Goal: Browse casually

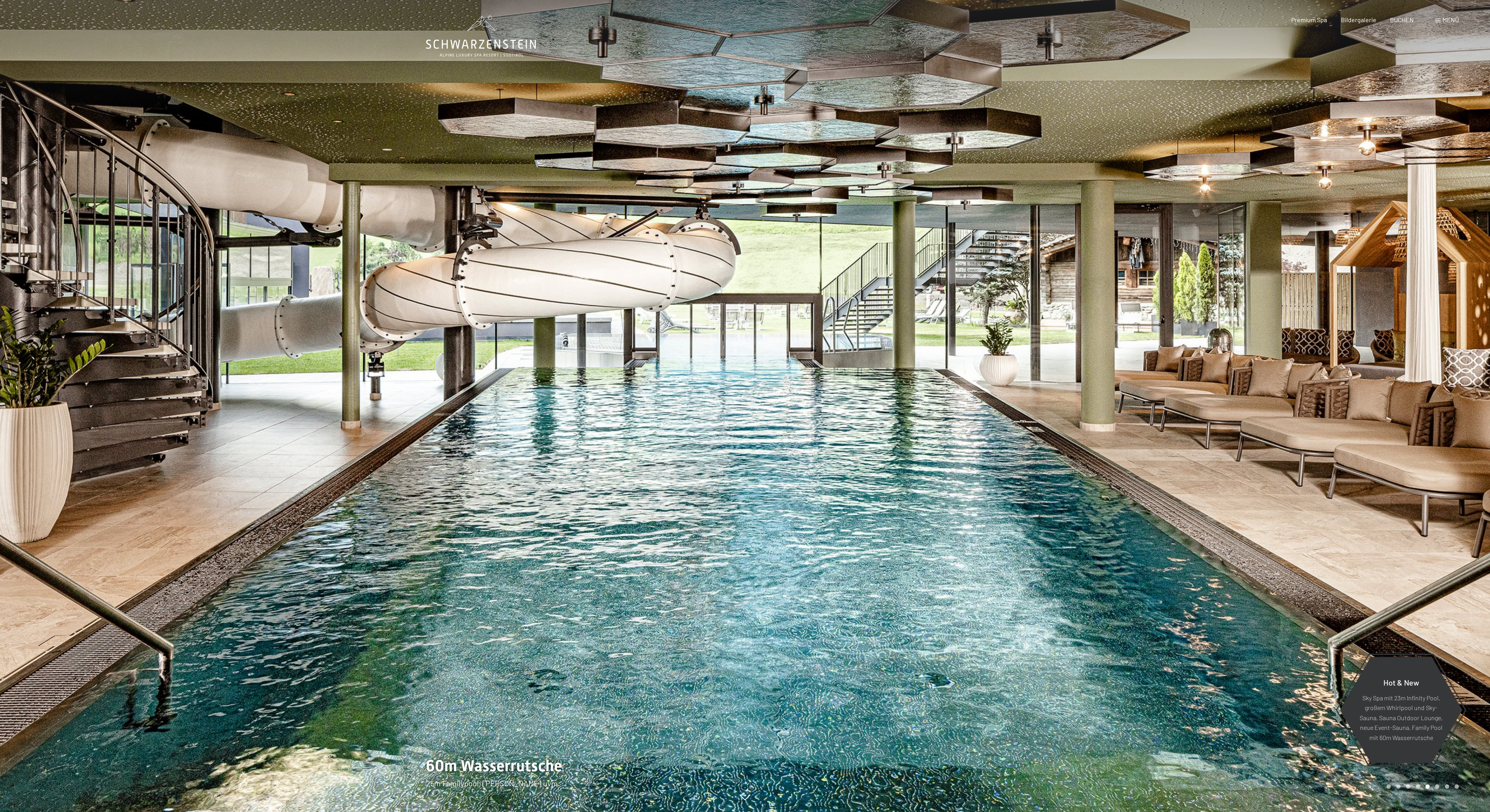
click at [1435, 19] on div "Menü" at bounding box center [1447, 20] width 24 height 9
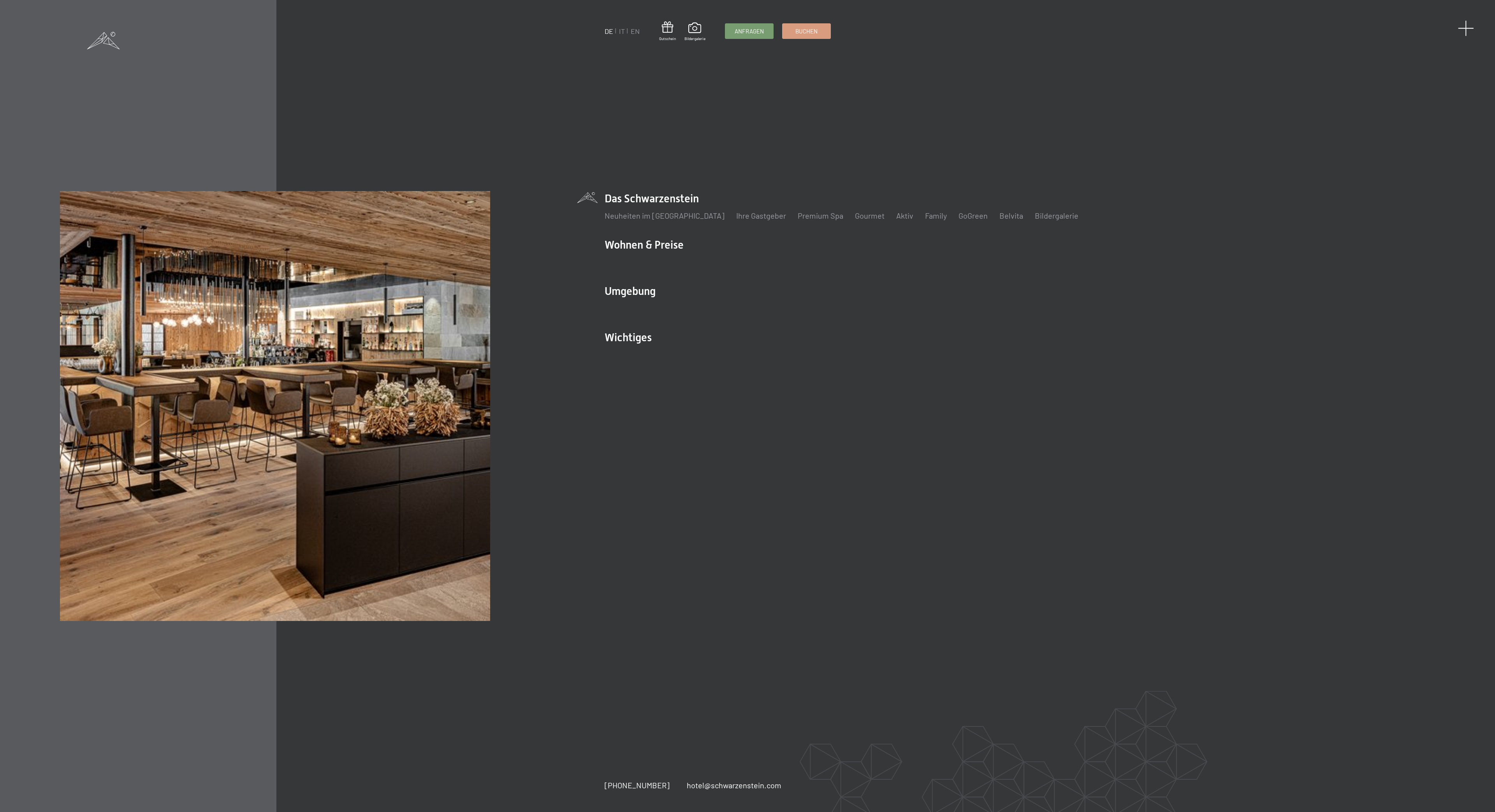
click at [1465, 31] on span at bounding box center [1466, 28] width 16 height 16
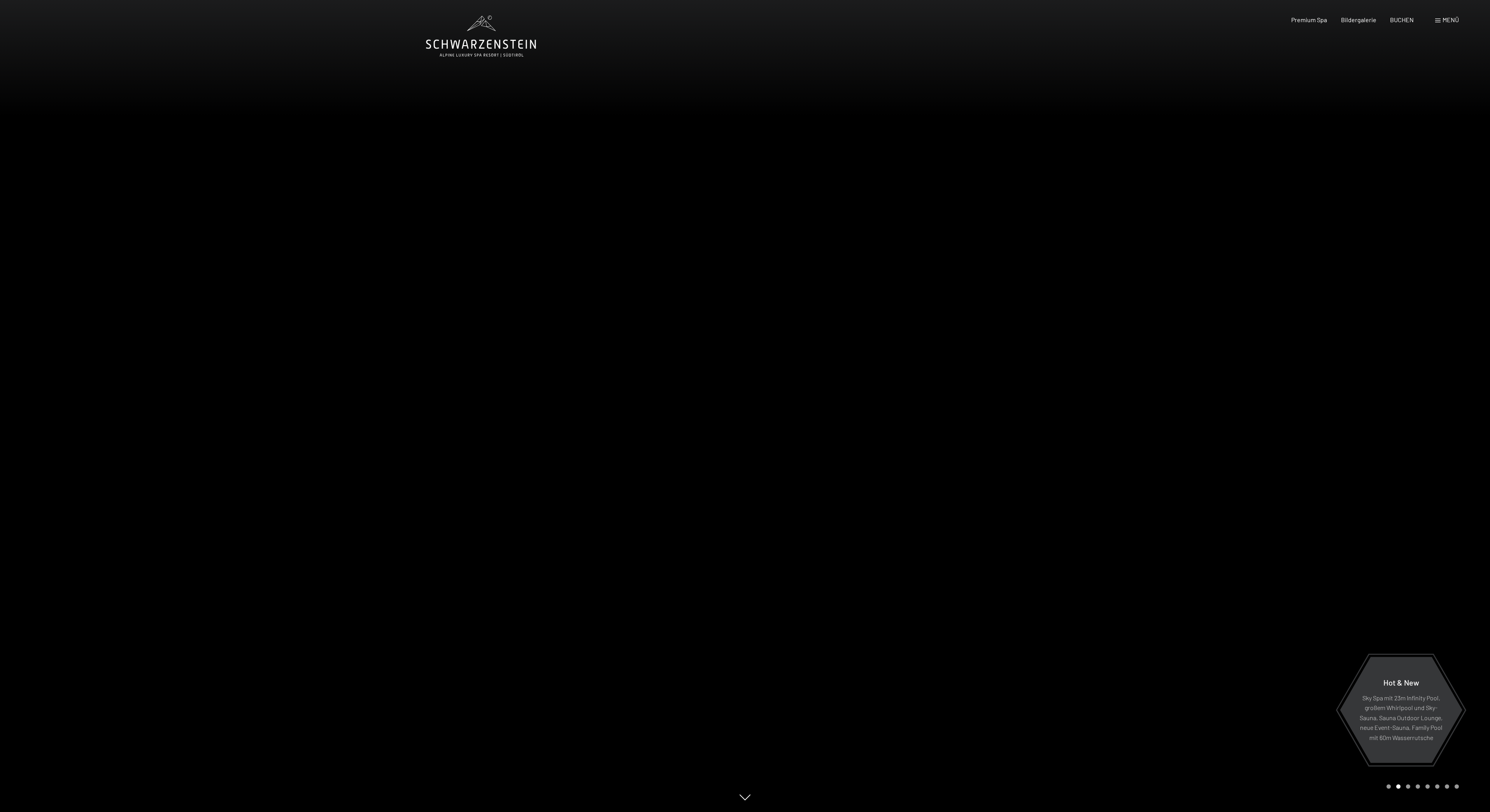
click at [1088, 288] on div at bounding box center [1118, 406] width 745 height 812
click at [855, 367] on div at bounding box center [1118, 406] width 745 height 812
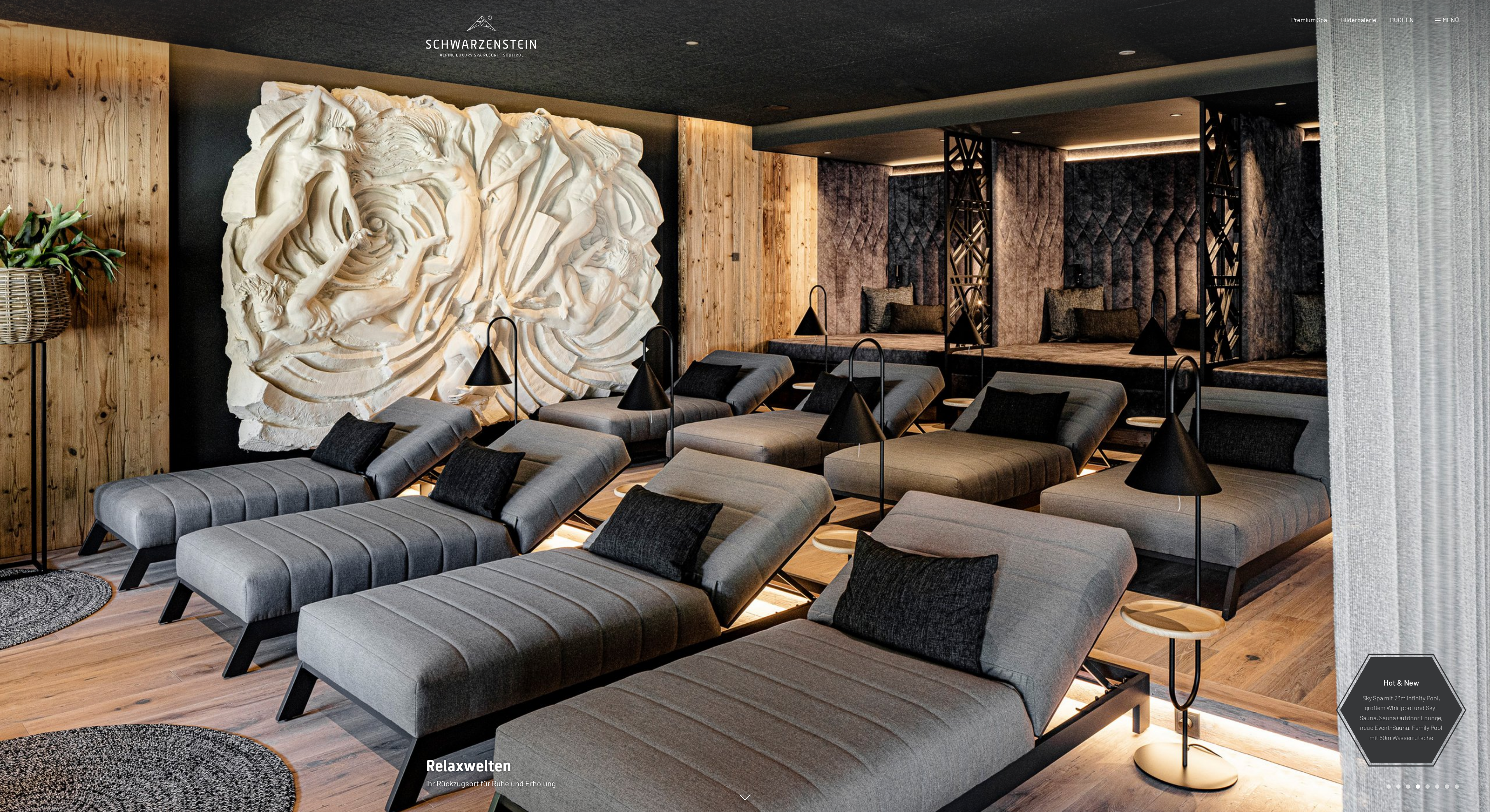
drag, startPoint x: 1153, startPoint y: 277, endPoint x: 1155, endPoint y: 281, distance: 4.5
click at [1154, 279] on div at bounding box center [1118, 406] width 745 height 812
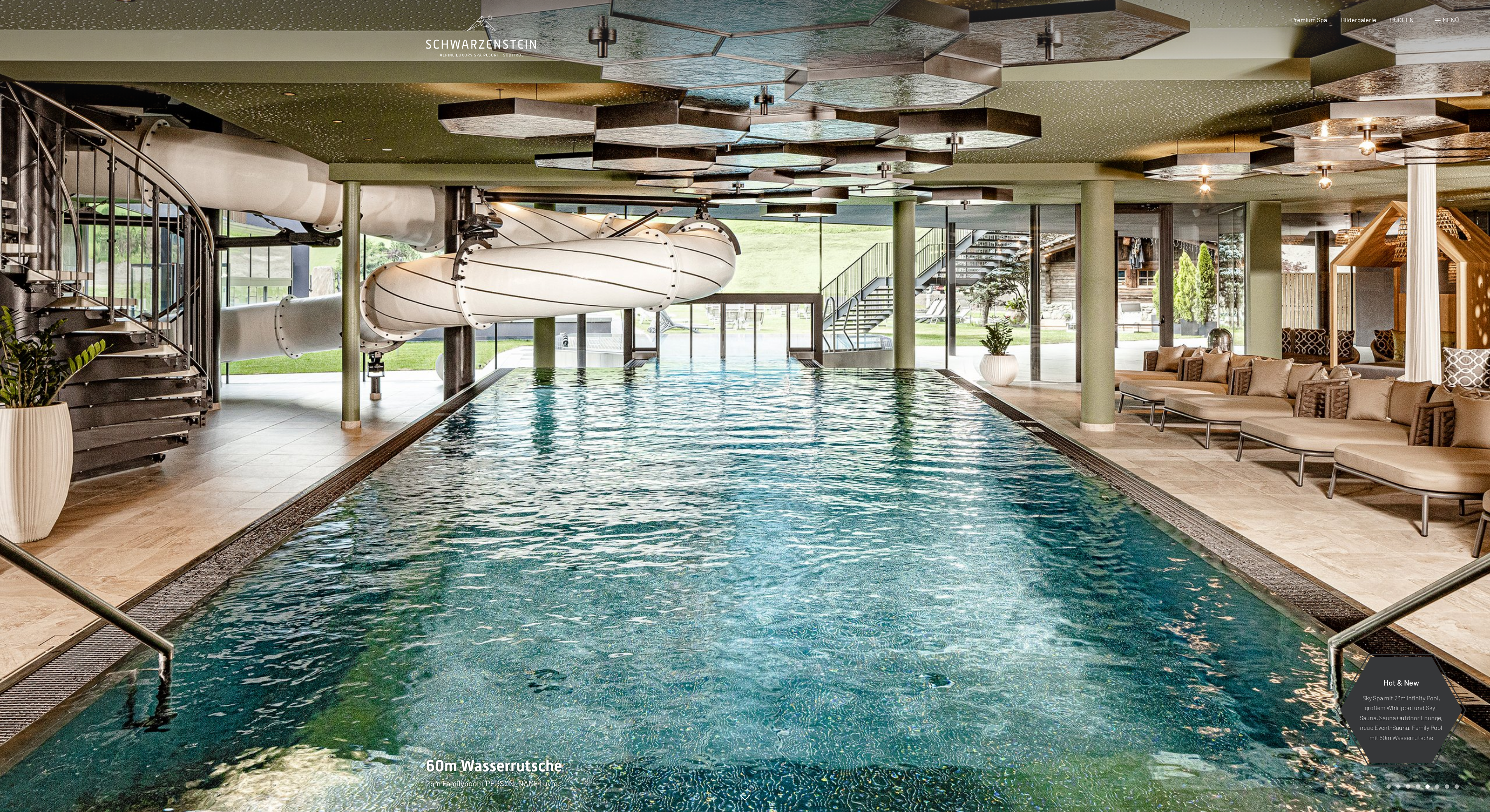
click at [1156, 281] on div at bounding box center [1118, 406] width 745 height 812
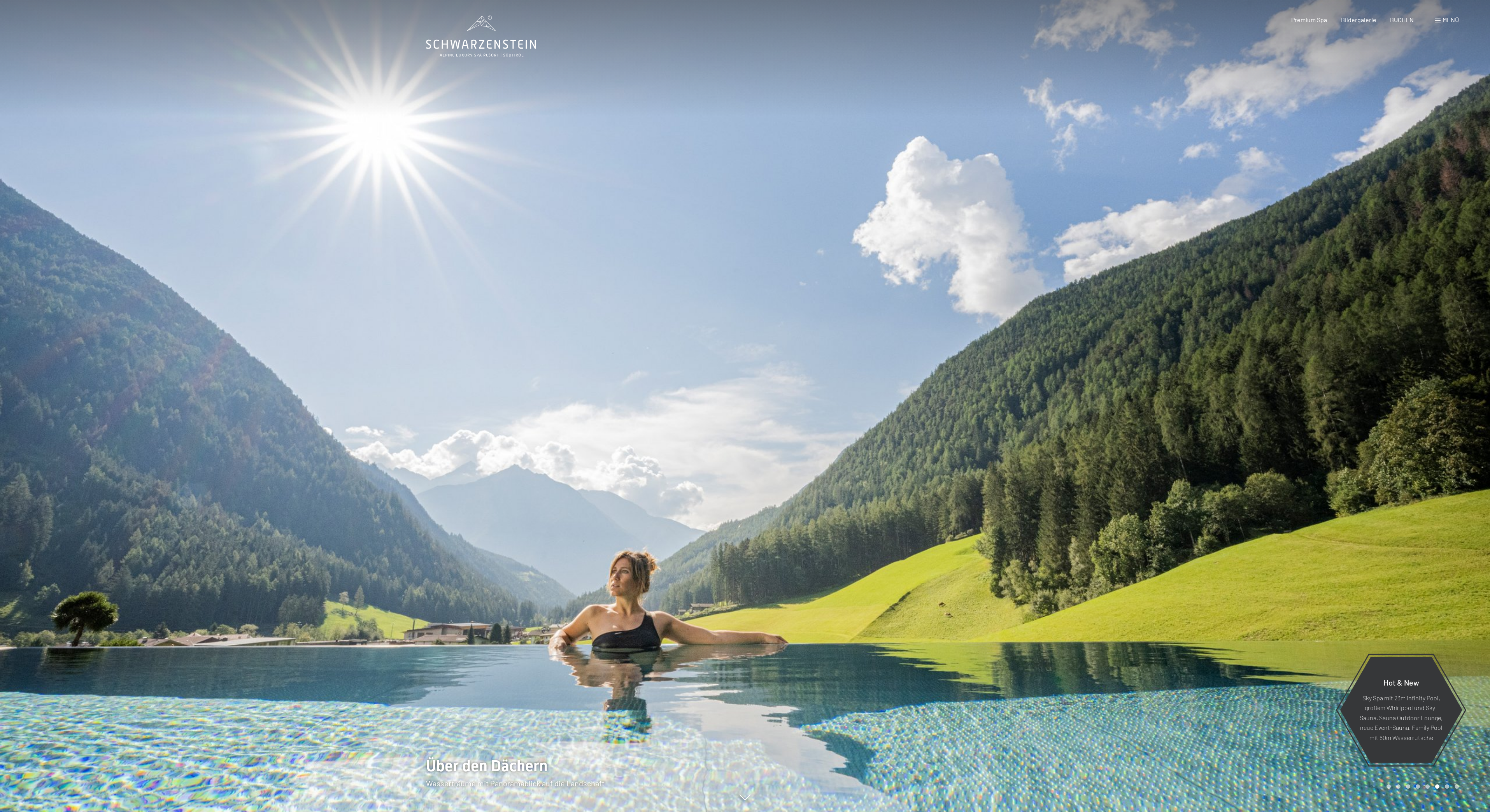
click at [1156, 281] on div at bounding box center [1118, 406] width 745 height 812
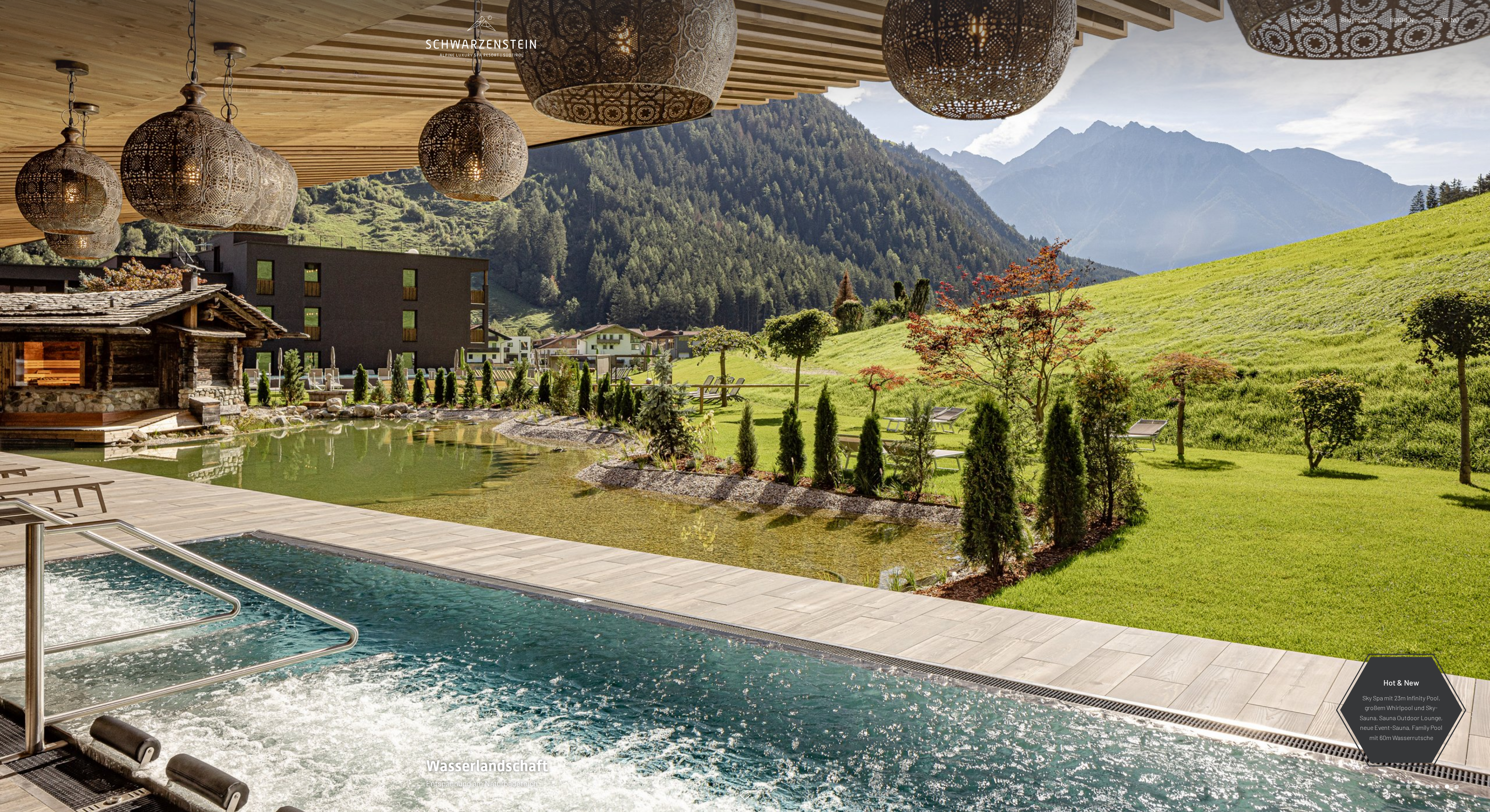
click at [1156, 281] on div at bounding box center [1118, 406] width 745 height 812
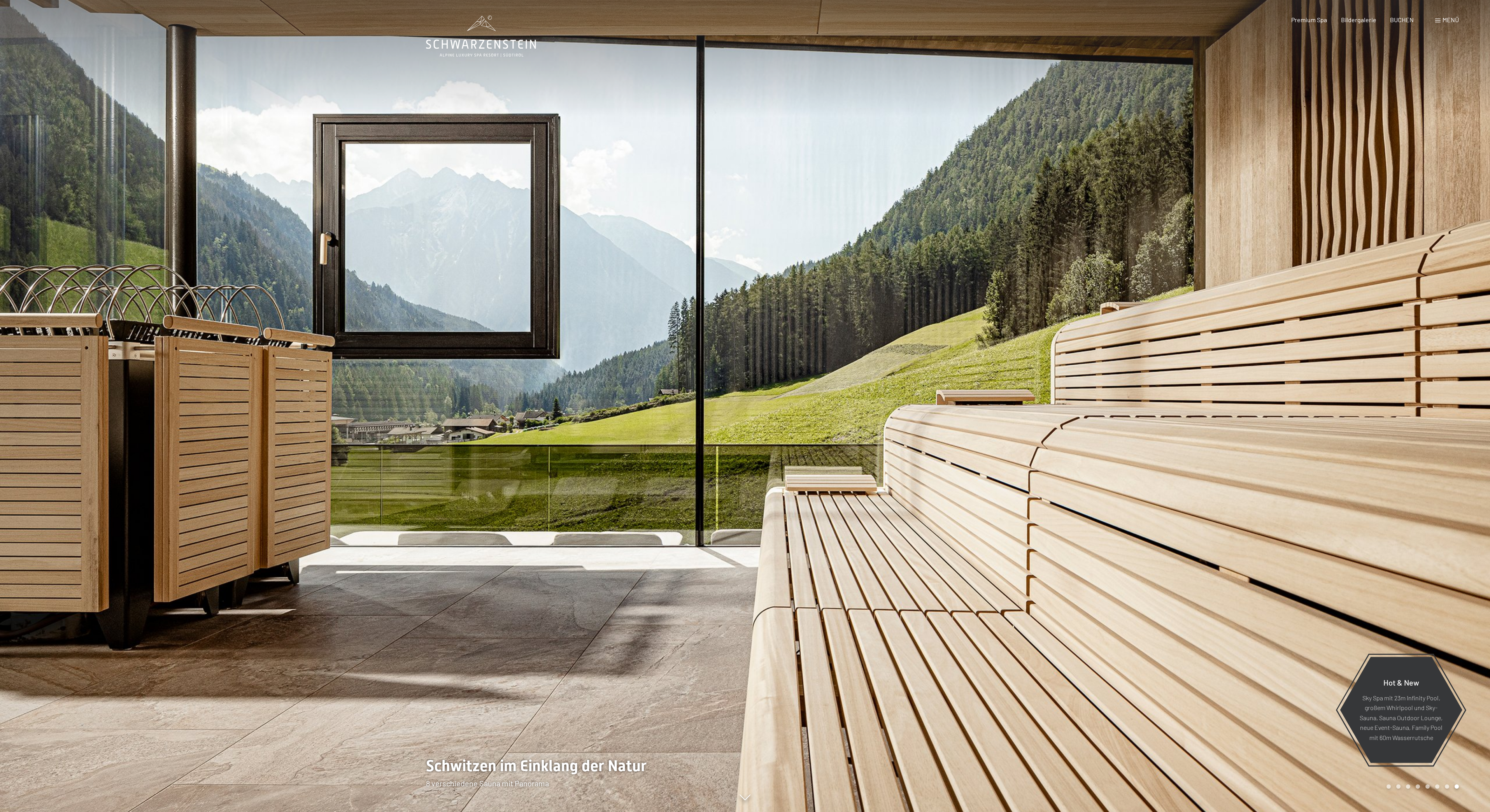
click at [1153, 279] on div at bounding box center [1118, 406] width 745 height 812
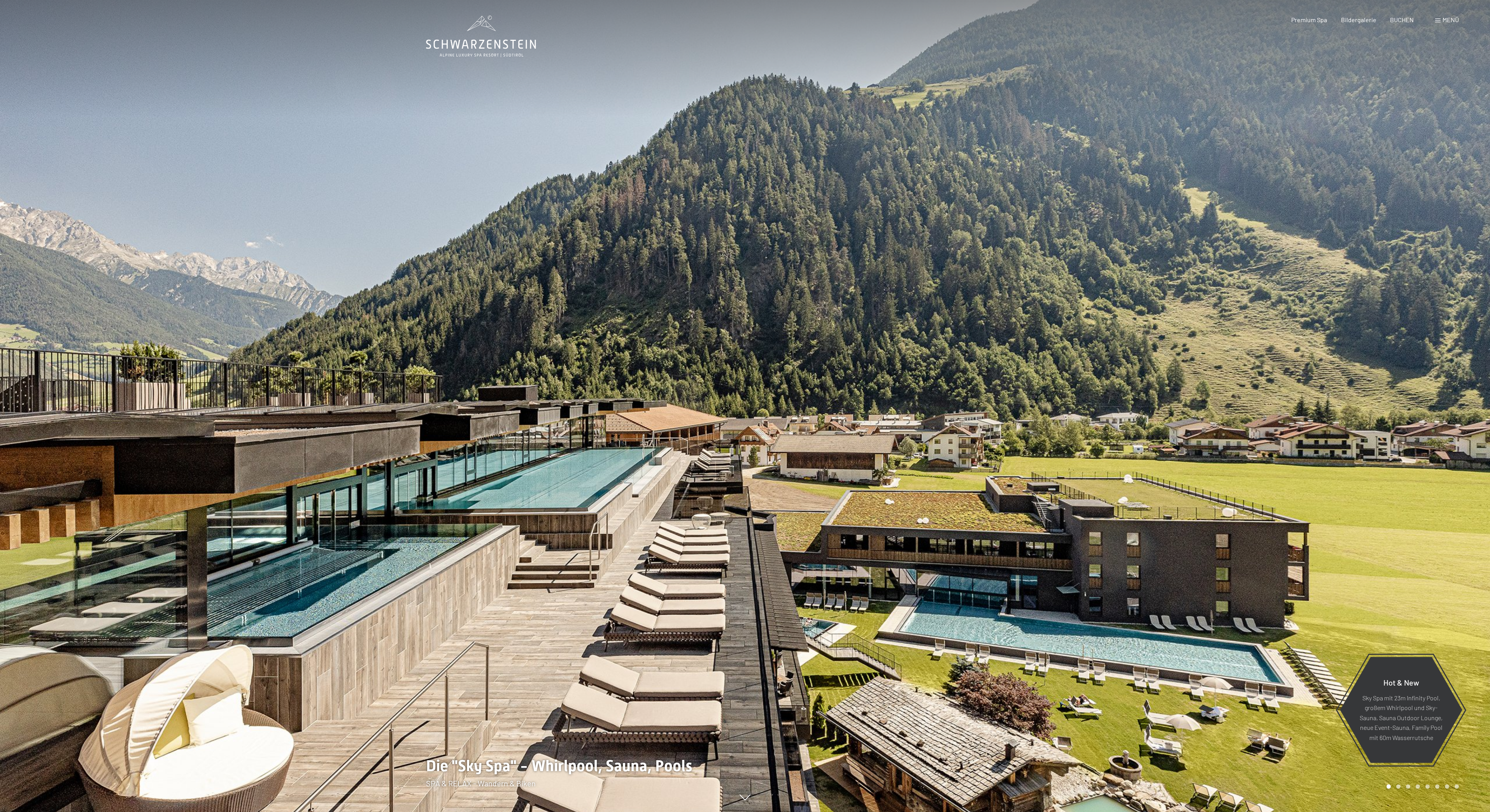
click at [883, 418] on div at bounding box center [1118, 406] width 745 height 812
